Goal: Communication & Community: Answer question/provide support

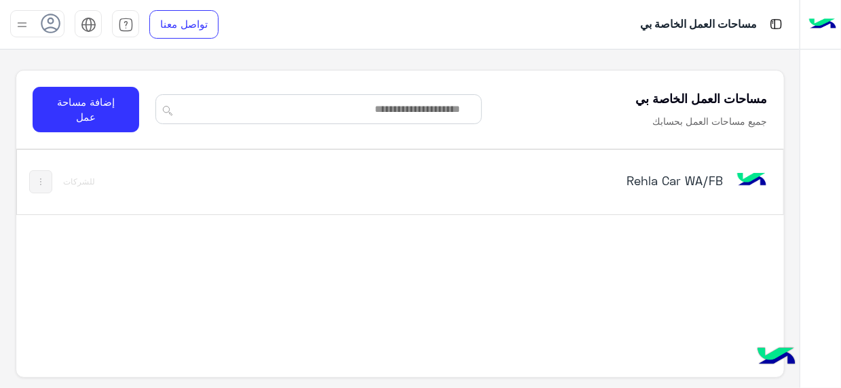
click at [665, 194] on div "Rehla Car WA/FB" at bounding box center [548, 181] width 445 height 39
click at [692, 181] on h5 "Rehla Car WA/FB" at bounding box center [589, 180] width 267 height 16
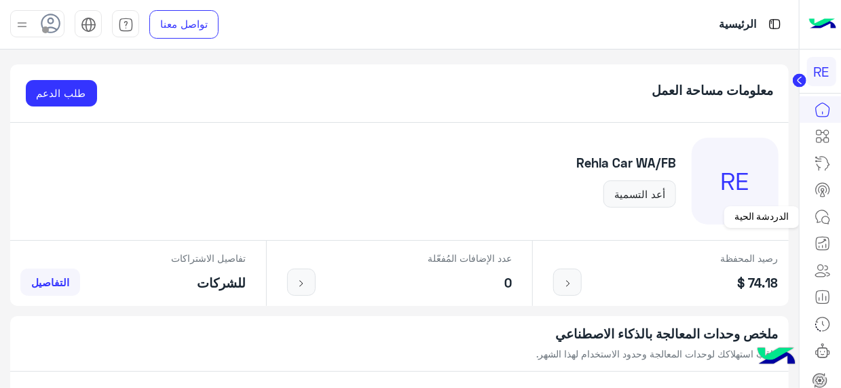
click at [826, 220] on icon at bounding box center [823, 217] width 16 height 16
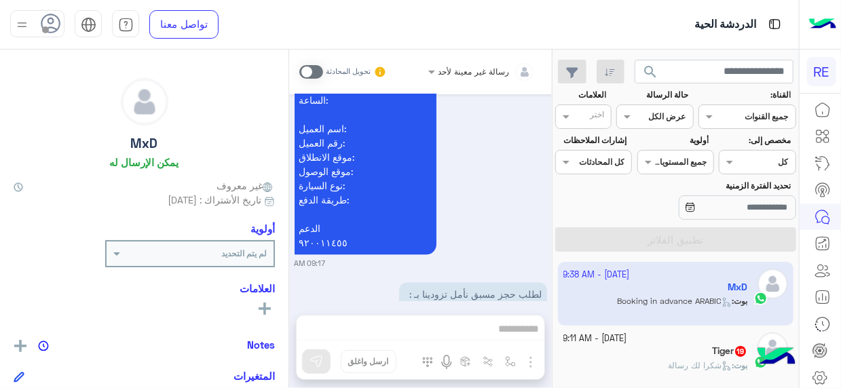
scroll to position [2007, 0]
